Goal: Find specific page/section: Find specific page/section

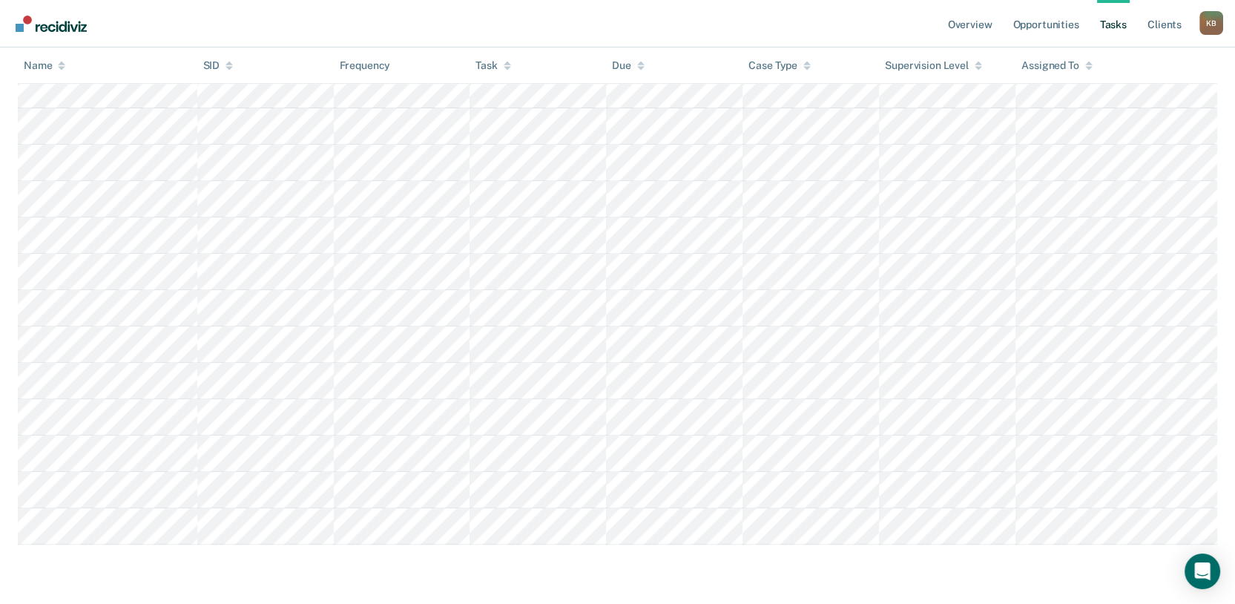
scroll to position [1105, 0]
